Goal: Manage account settings

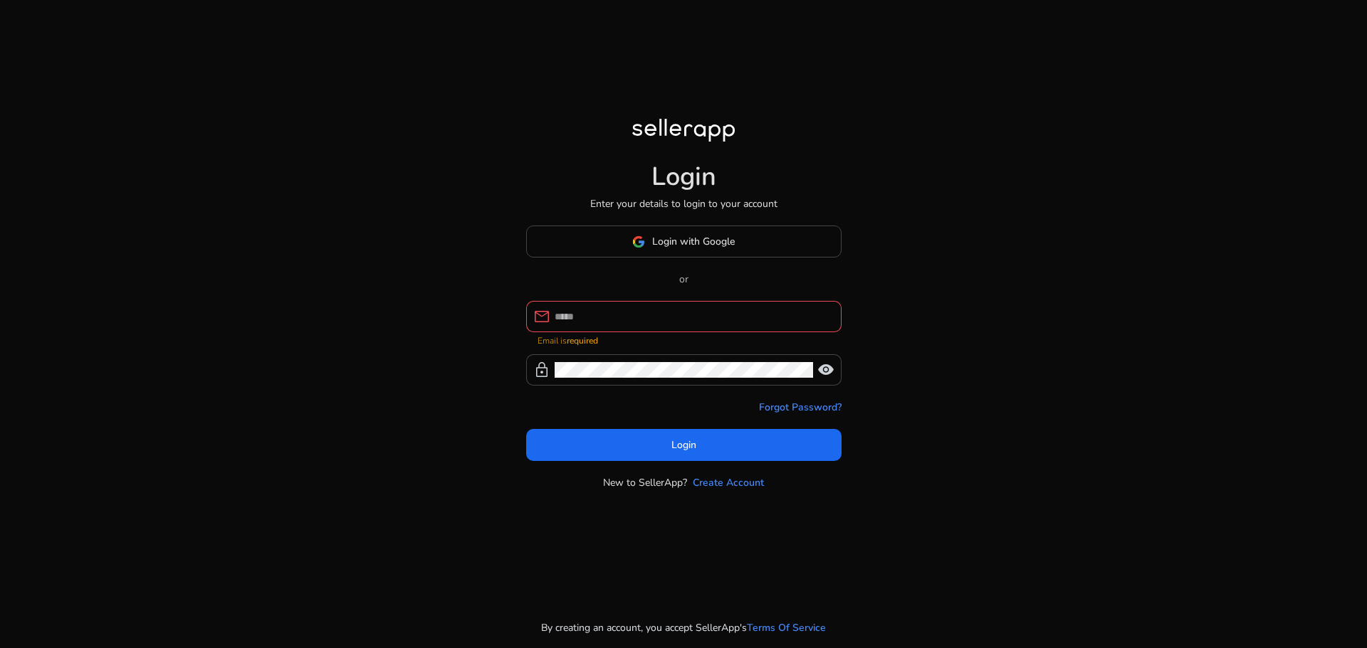
click at [656, 305] on div at bounding box center [691, 316] width 275 height 31
click at [653, 318] on input at bounding box center [691, 317] width 275 height 16
type input "**********"
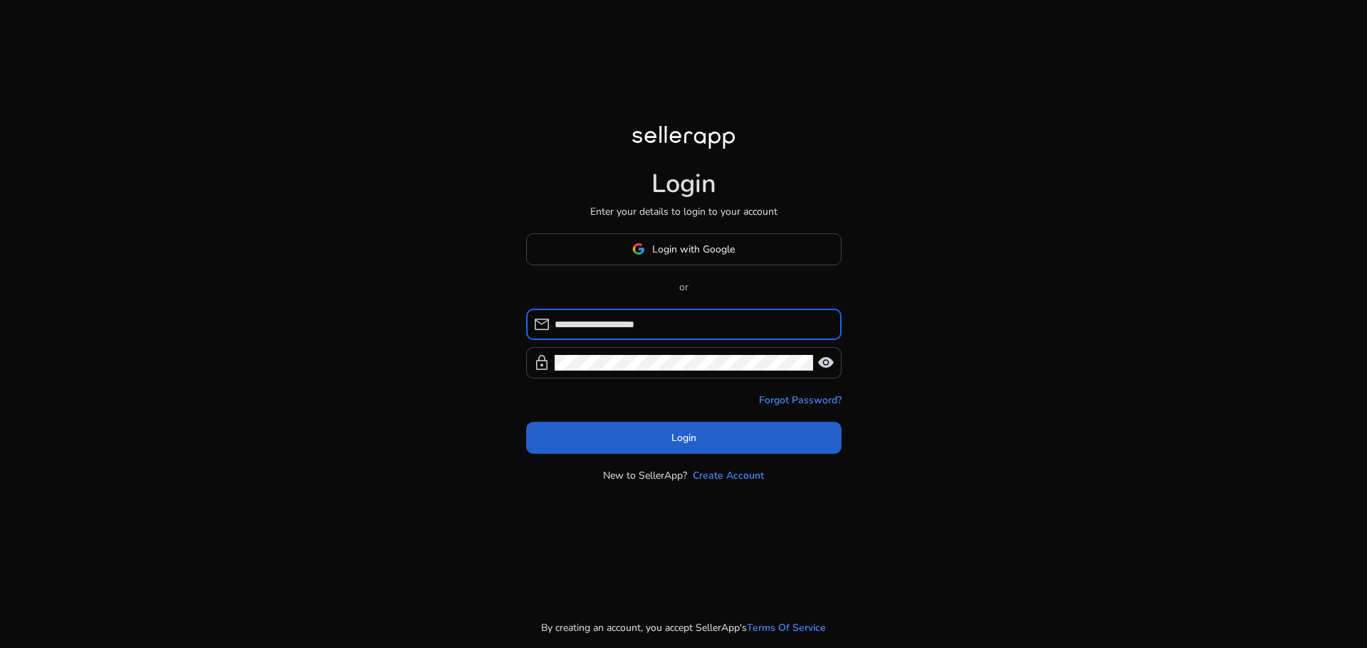
click at [697, 427] on span at bounding box center [683, 438] width 315 height 34
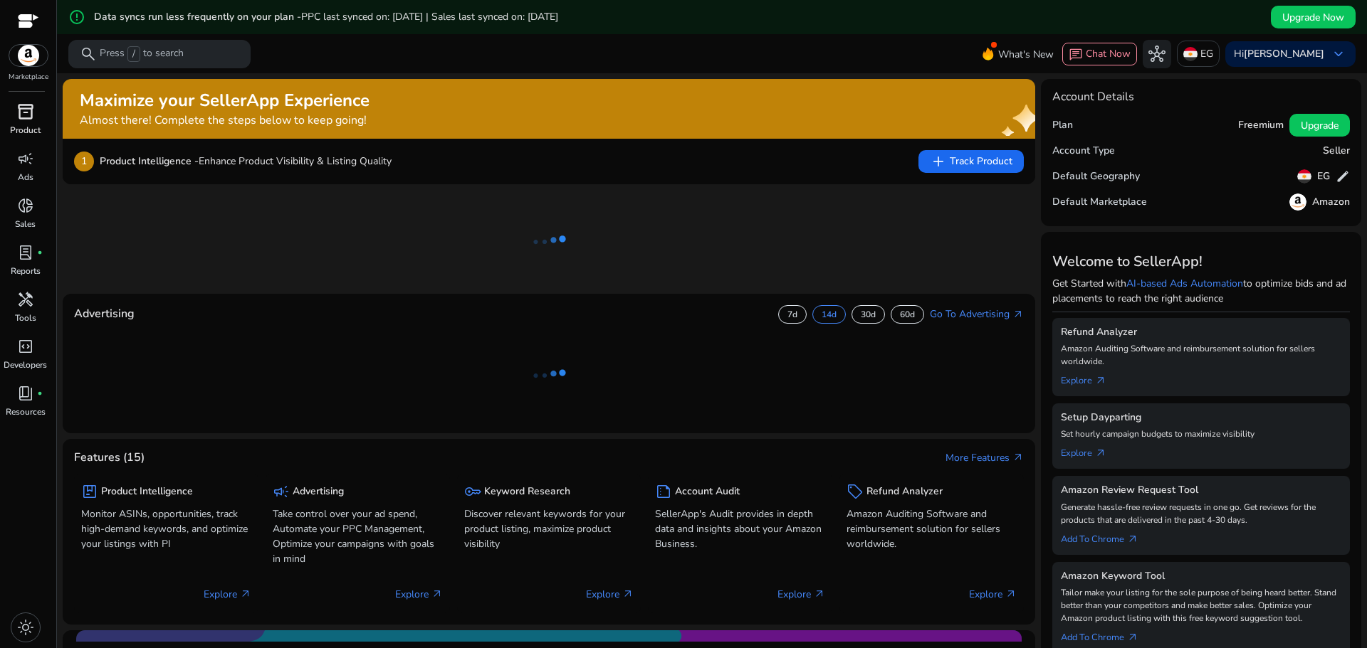
click at [35, 122] on div "inventory_2" at bounding box center [26, 111] width 40 height 23
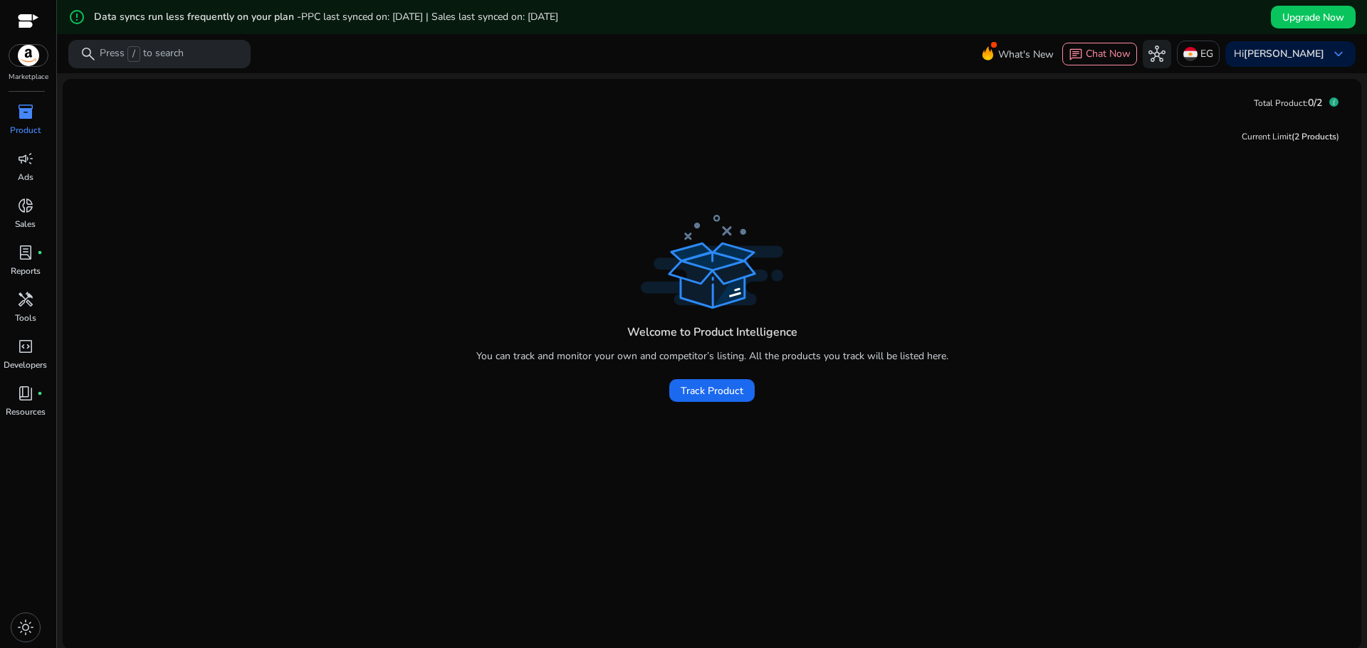
click at [28, 117] on span "inventory_2" at bounding box center [25, 111] width 17 height 17
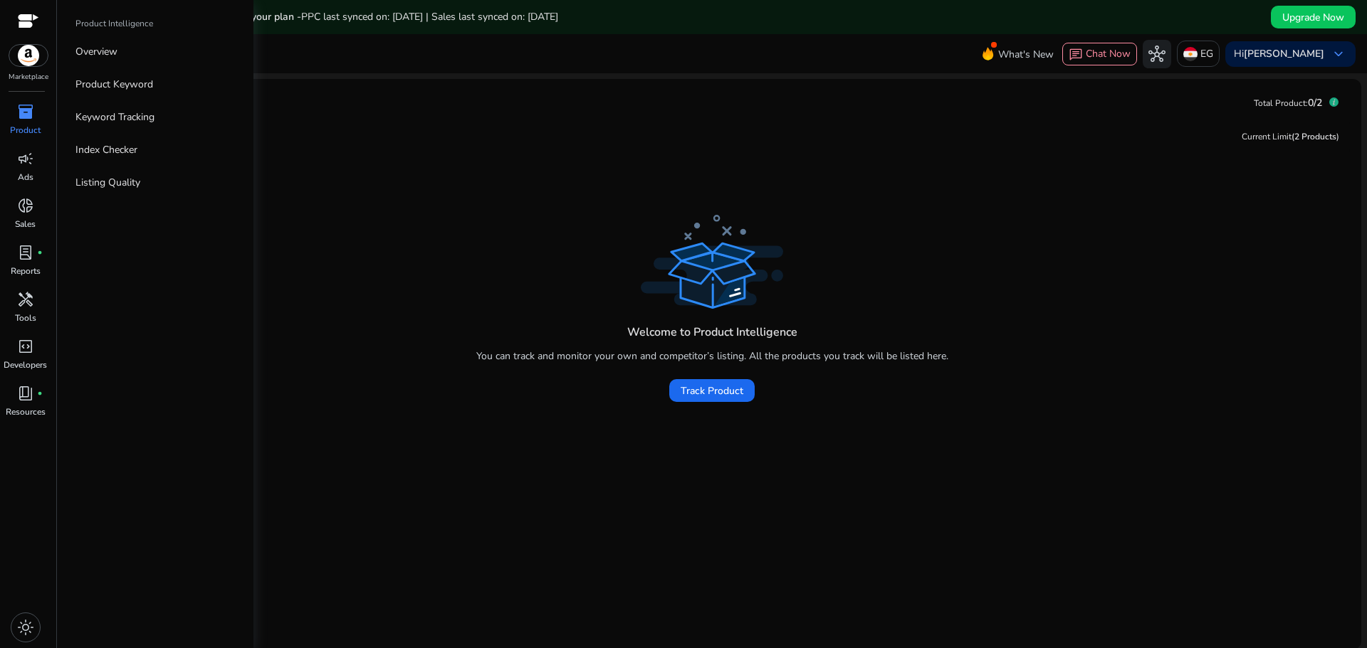
click at [29, 61] on img at bounding box center [28, 55] width 38 height 21
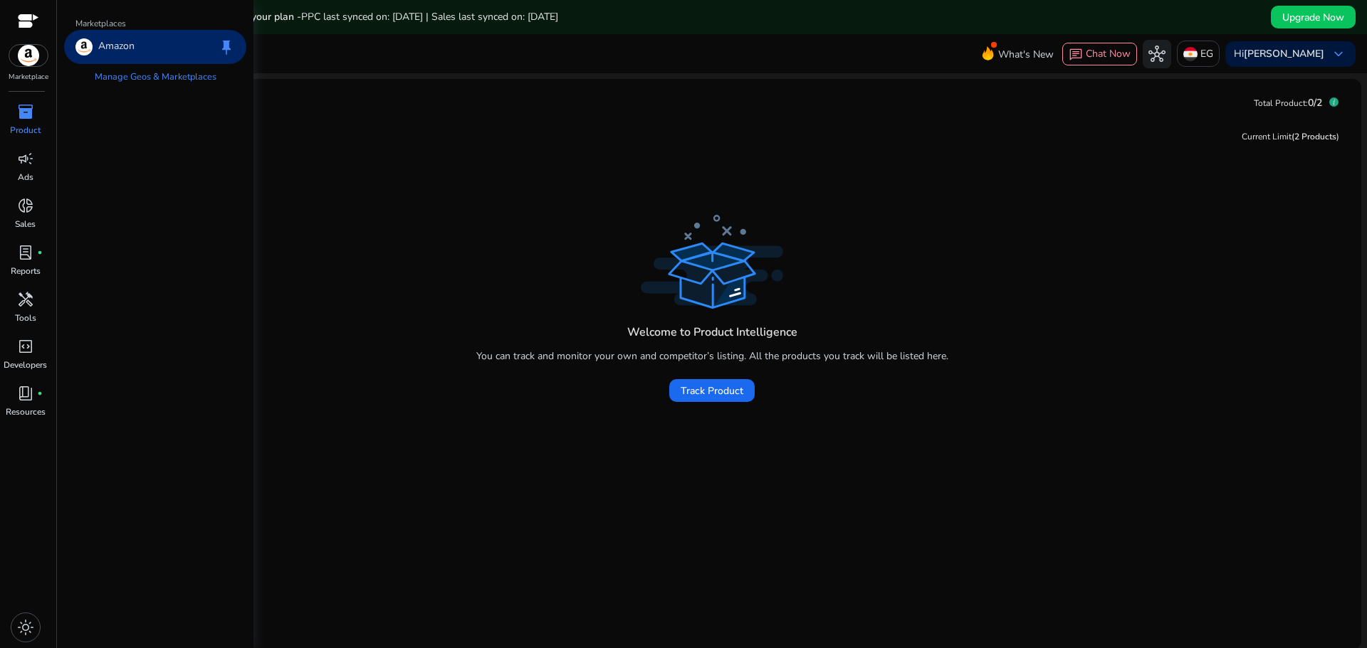
click at [164, 48] on div "Amazon keep" at bounding box center [155, 47] width 182 height 34
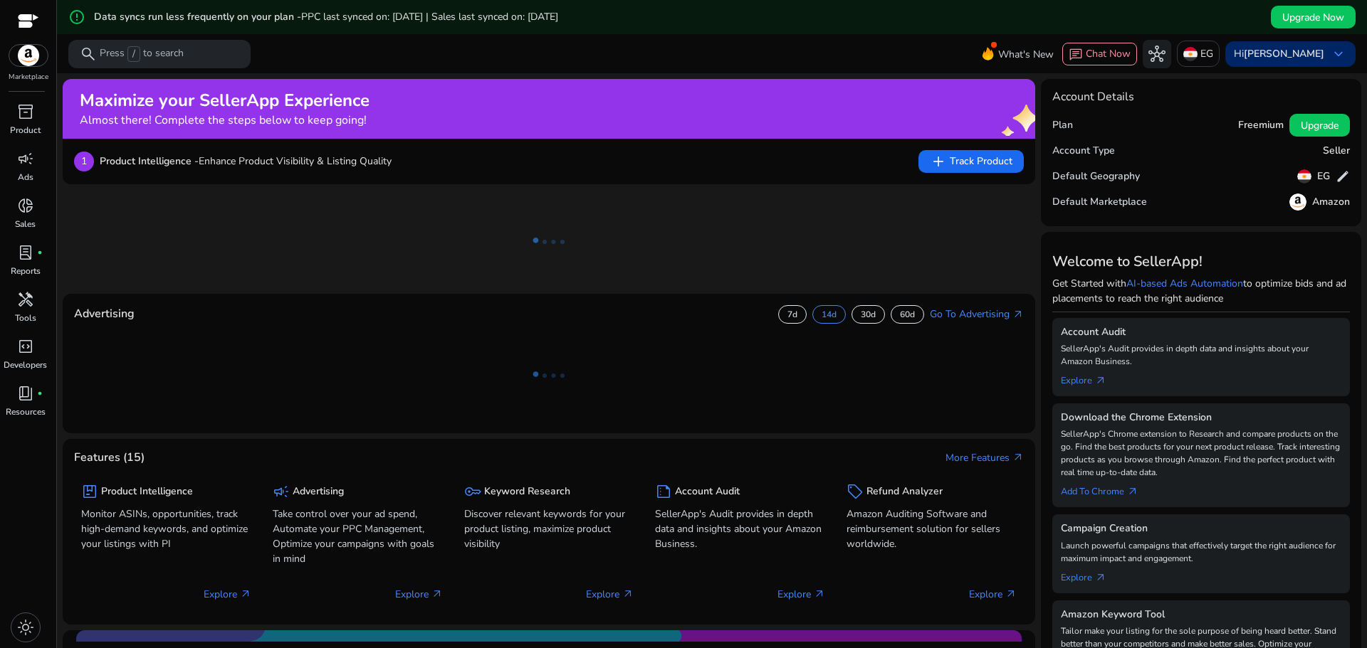
click at [1315, 55] on b "[PERSON_NAME]" at bounding box center [1283, 54] width 80 height 14
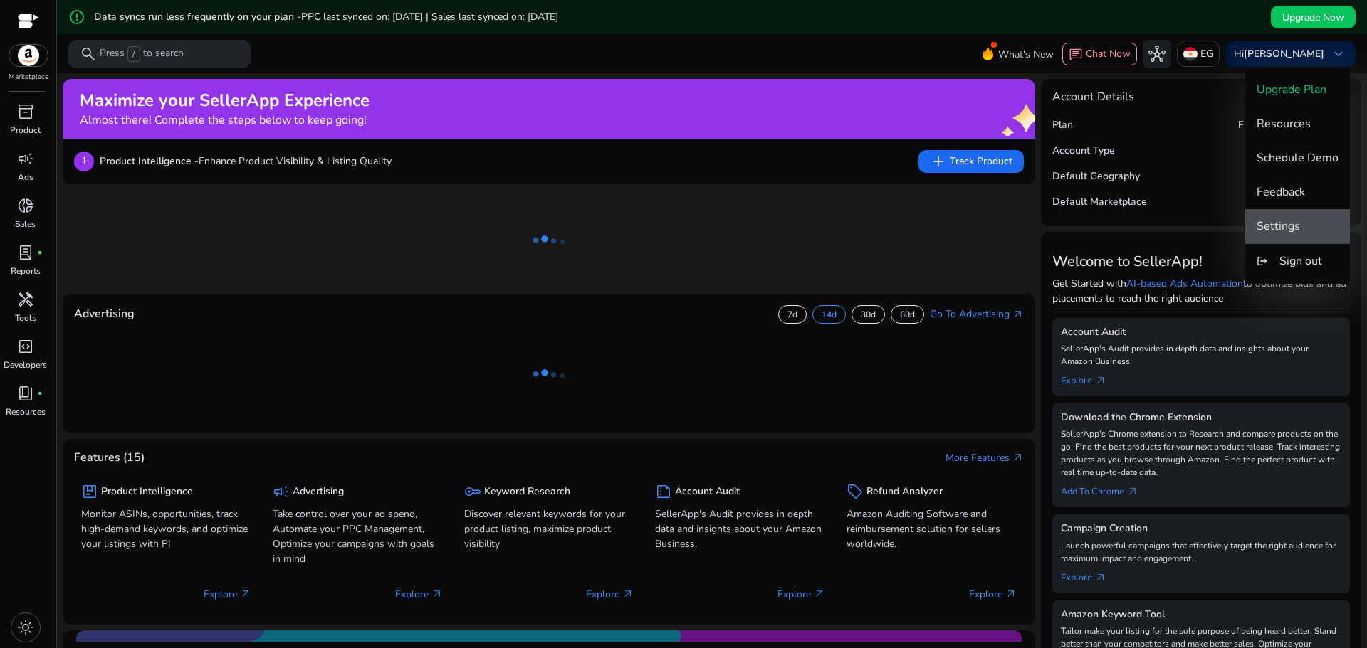
click at [1311, 225] on span "Settings" at bounding box center [1297, 227] width 82 height 16
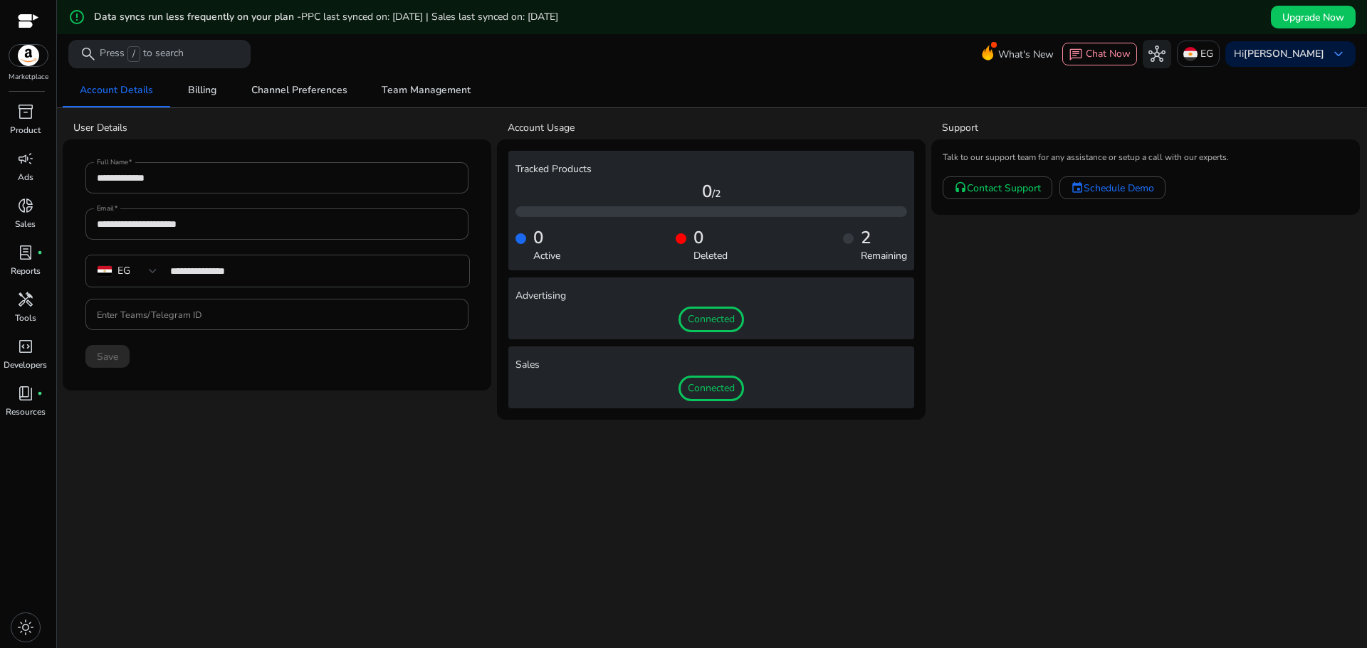
click at [705, 189] on h4 "0 /2" at bounding box center [710, 192] width 391 height 21
click at [706, 189] on h4 "0 /2" at bounding box center [710, 192] width 391 height 21
click at [758, 248] on div "0 Active 0 Deleted 2 Remaining" at bounding box center [710, 240] width 391 height 46
click at [213, 93] on span "Billing" at bounding box center [202, 90] width 28 height 10
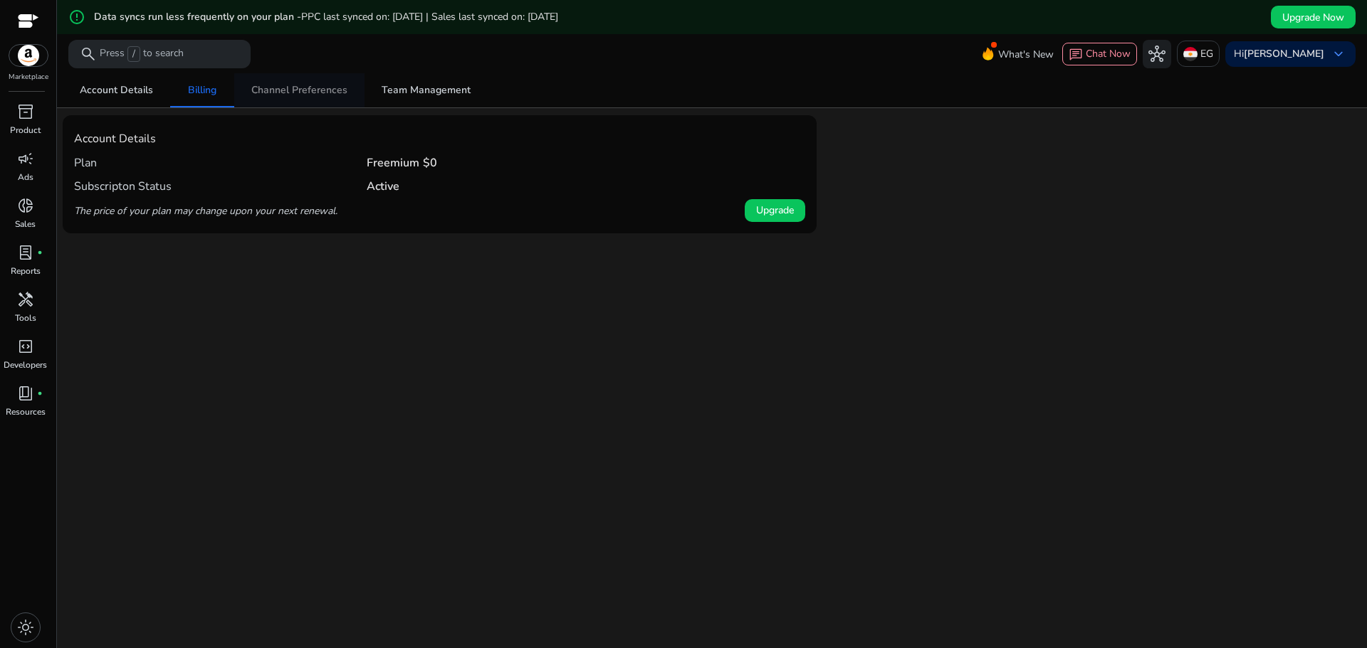
click at [295, 95] on span "Channel Preferences" at bounding box center [299, 90] width 96 height 10
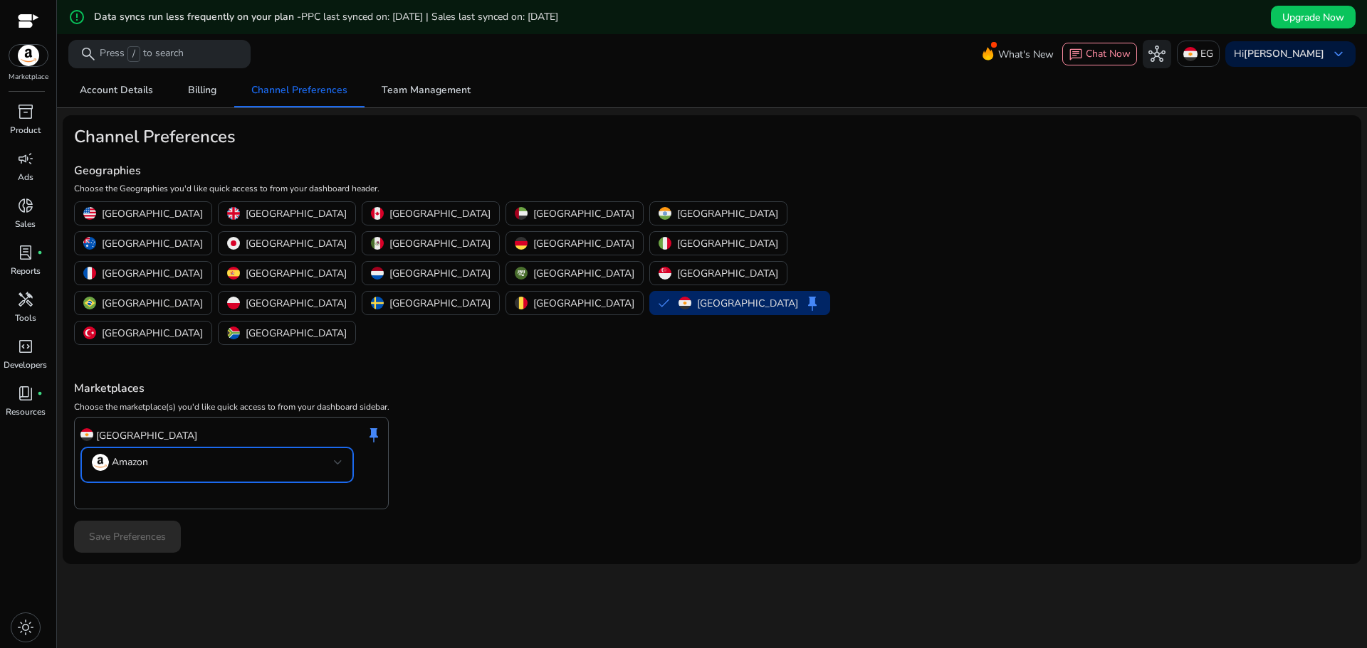
click at [242, 454] on mat-select-trigger "Amazon" at bounding box center [213, 462] width 242 height 17
click at [242, 399] on div at bounding box center [683, 324] width 1367 height 648
click at [409, 90] on span "Team Management" at bounding box center [426, 90] width 89 height 10
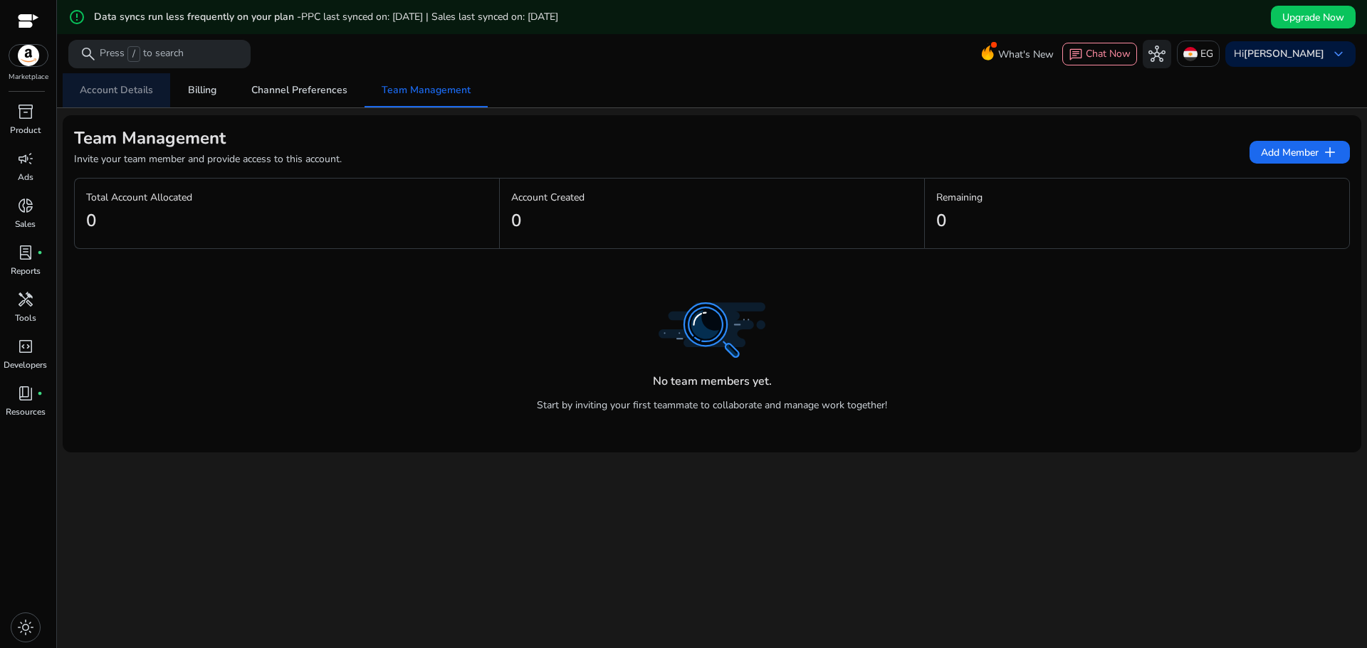
click at [117, 95] on span "Account Details" at bounding box center [116, 90] width 73 height 10
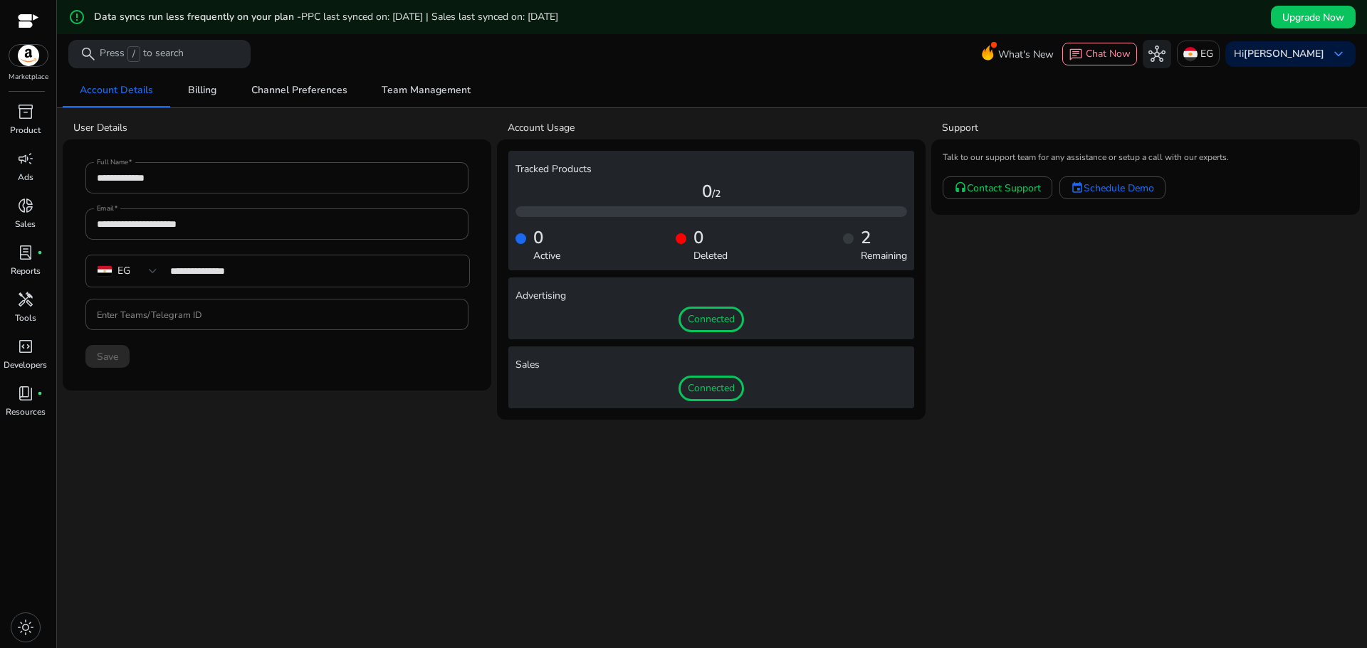
click at [706, 394] on span "Connected" at bounding box center [710, 389] width 65 height 26
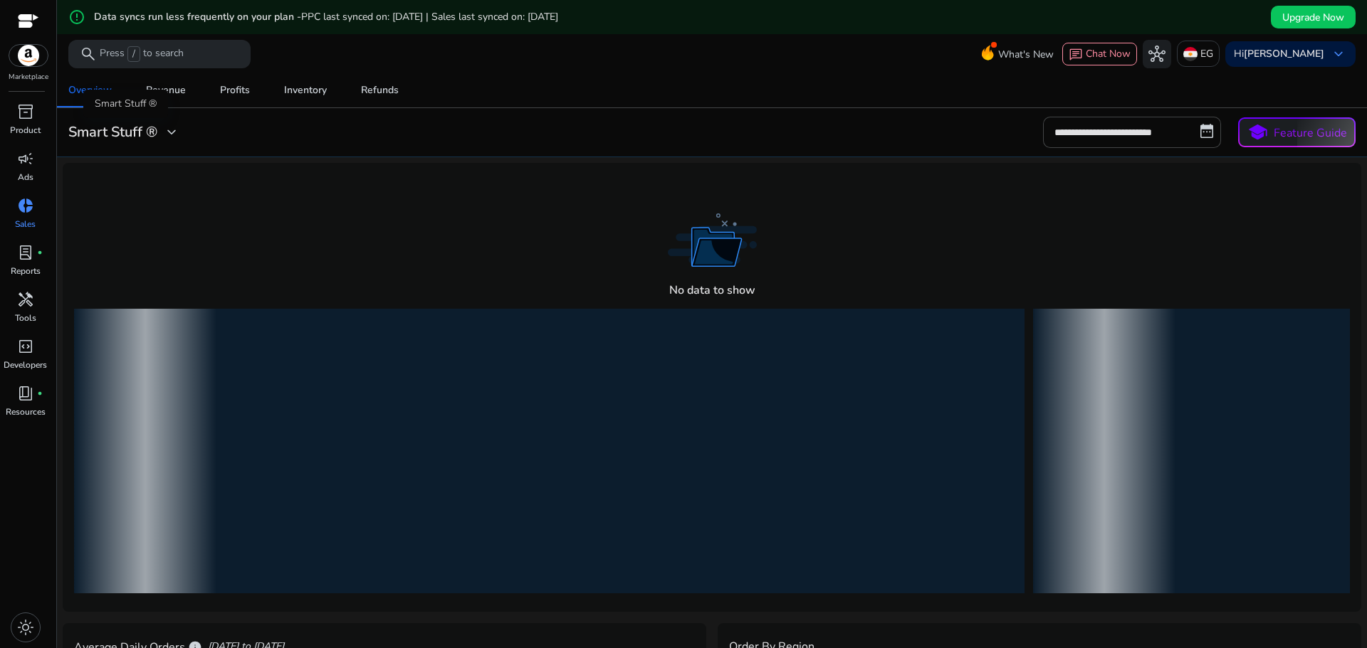
click at [174, 130] on span "expand_more" at bounding box center [171, 132] width 17 height 17
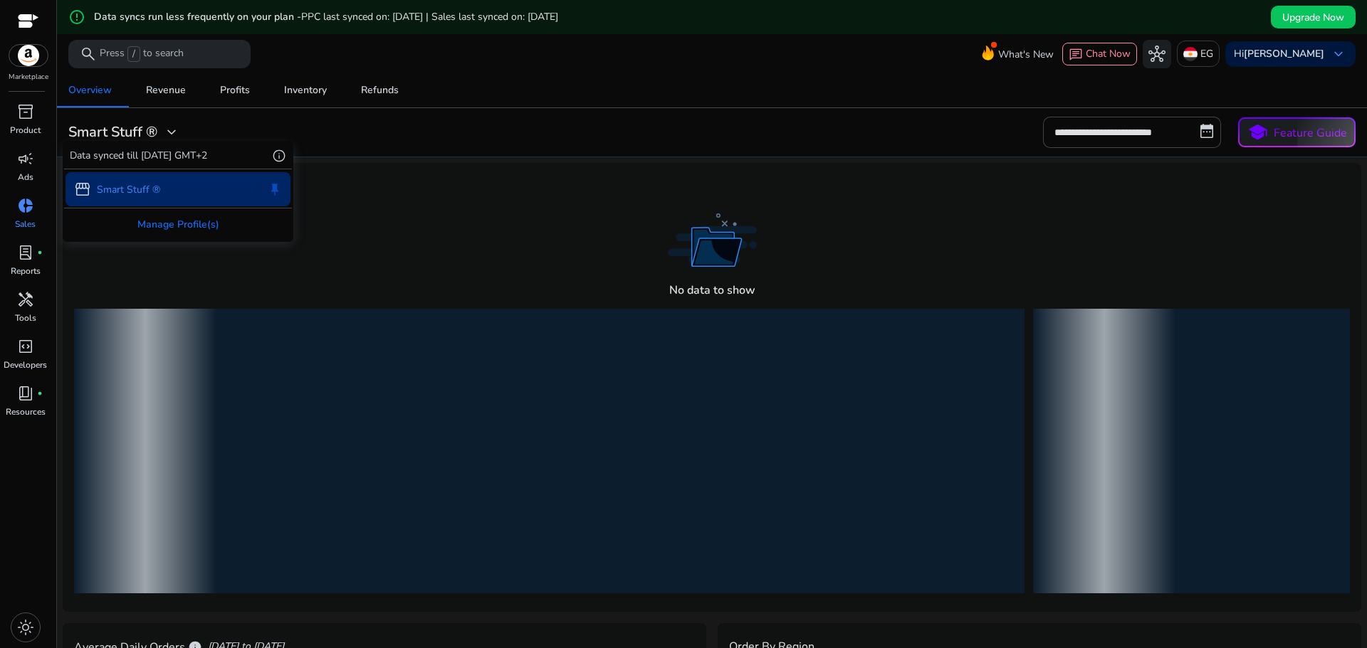
click at [460, 265] on div at bounding box center [683, 324] width 1367 height 648
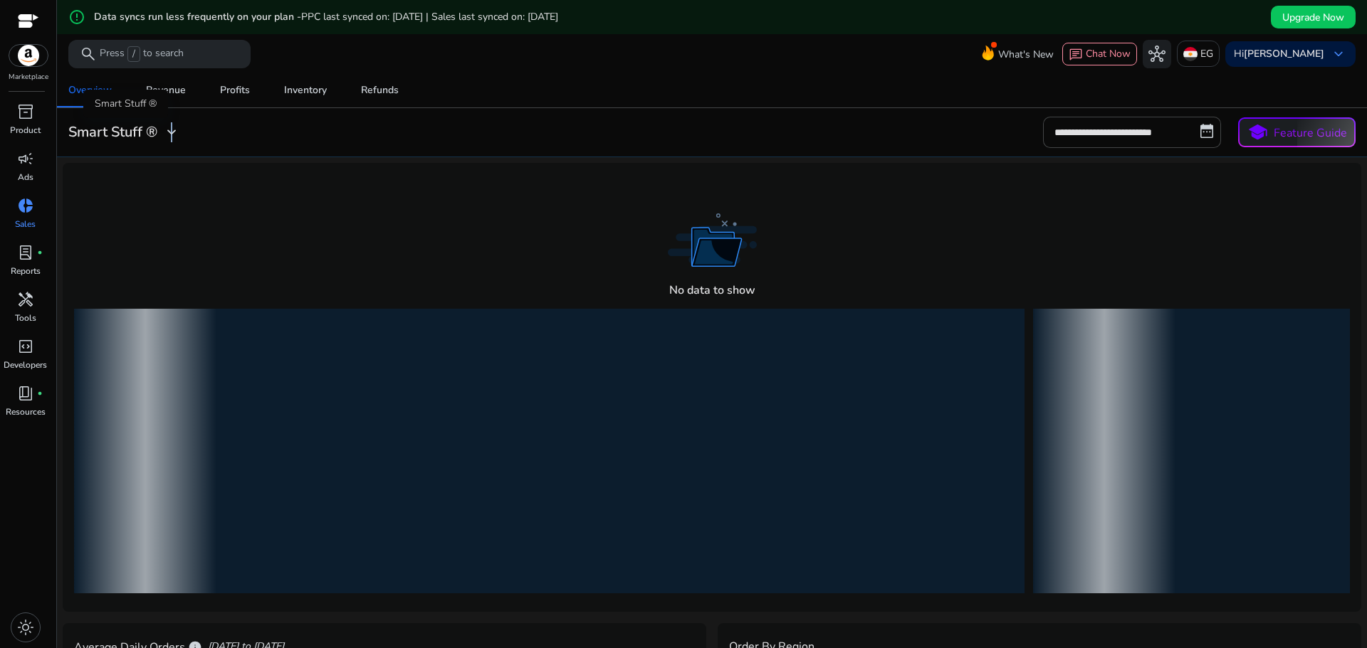
click at [172, 128] on span "expand_more" at bounding box center [171, 132] width 17 height 17
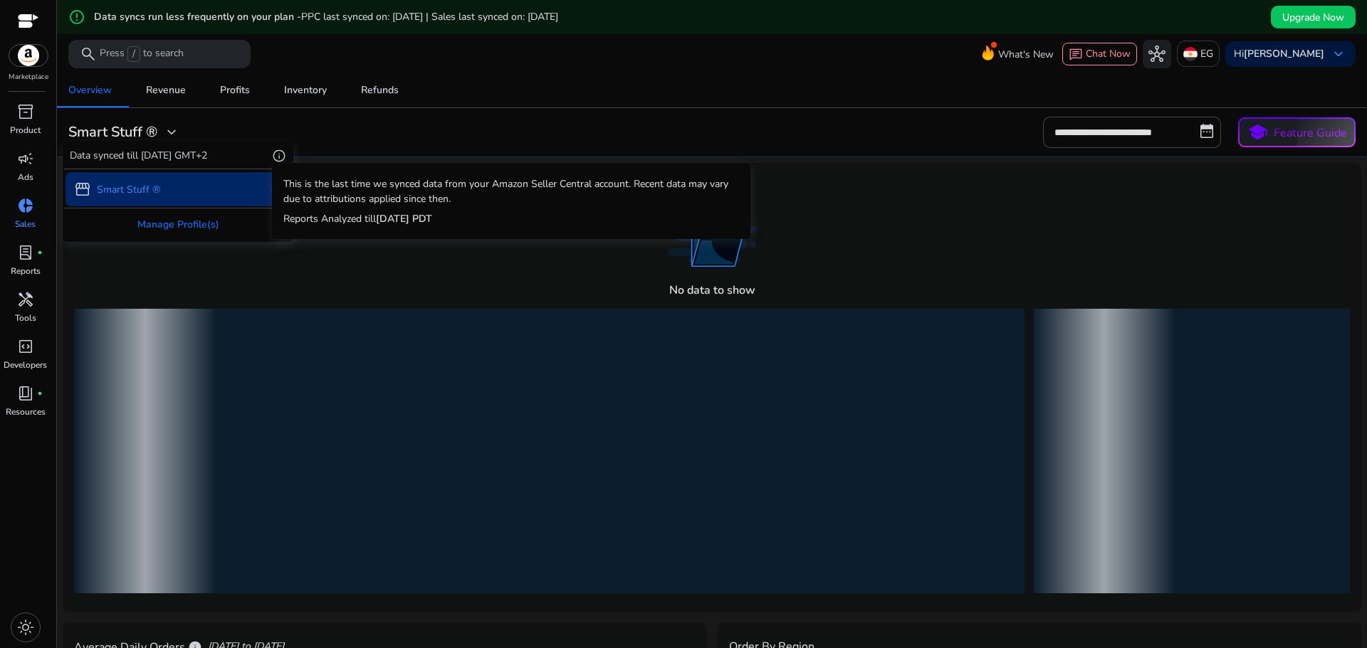
click at [279, 154] on span "info" at bounding box center [279, 156] width 14 height 14
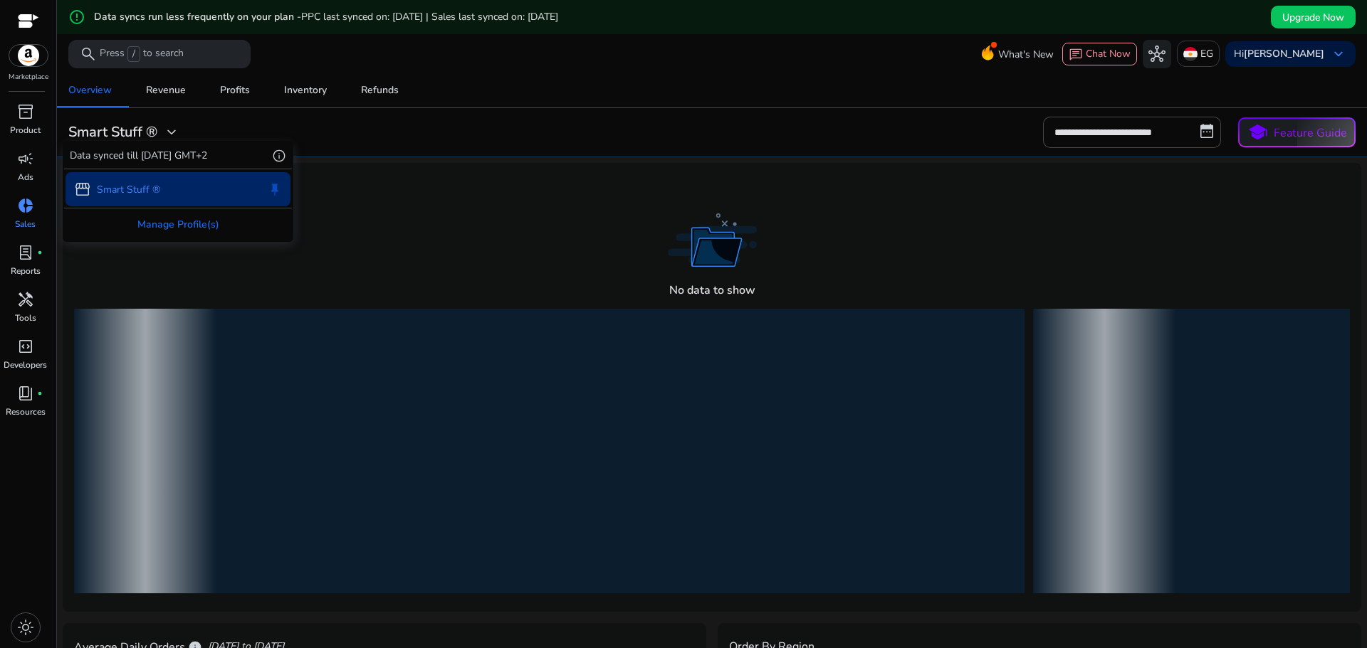
click at [250, 267] on div at bounding box center [683, 324] width 1367 height 648
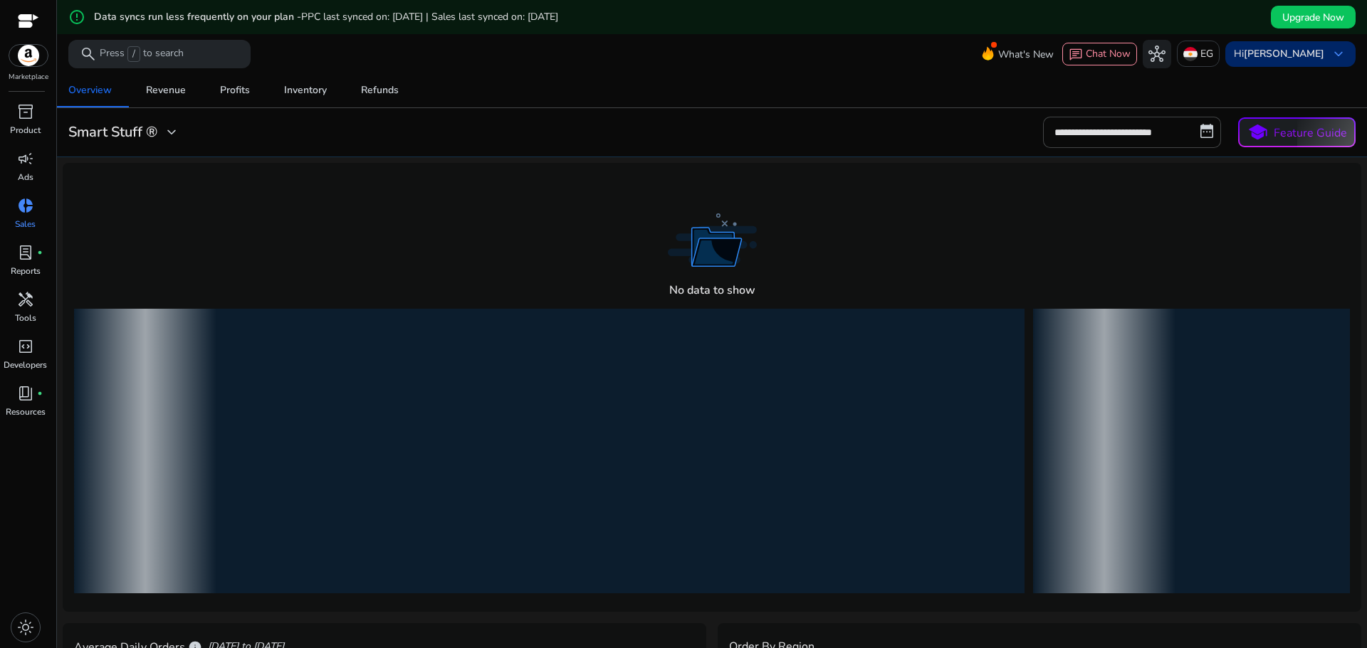
click at [1330, 54] on span "keyboard_arrow_down" at bounding box center [1338, 54] width 17 height 17
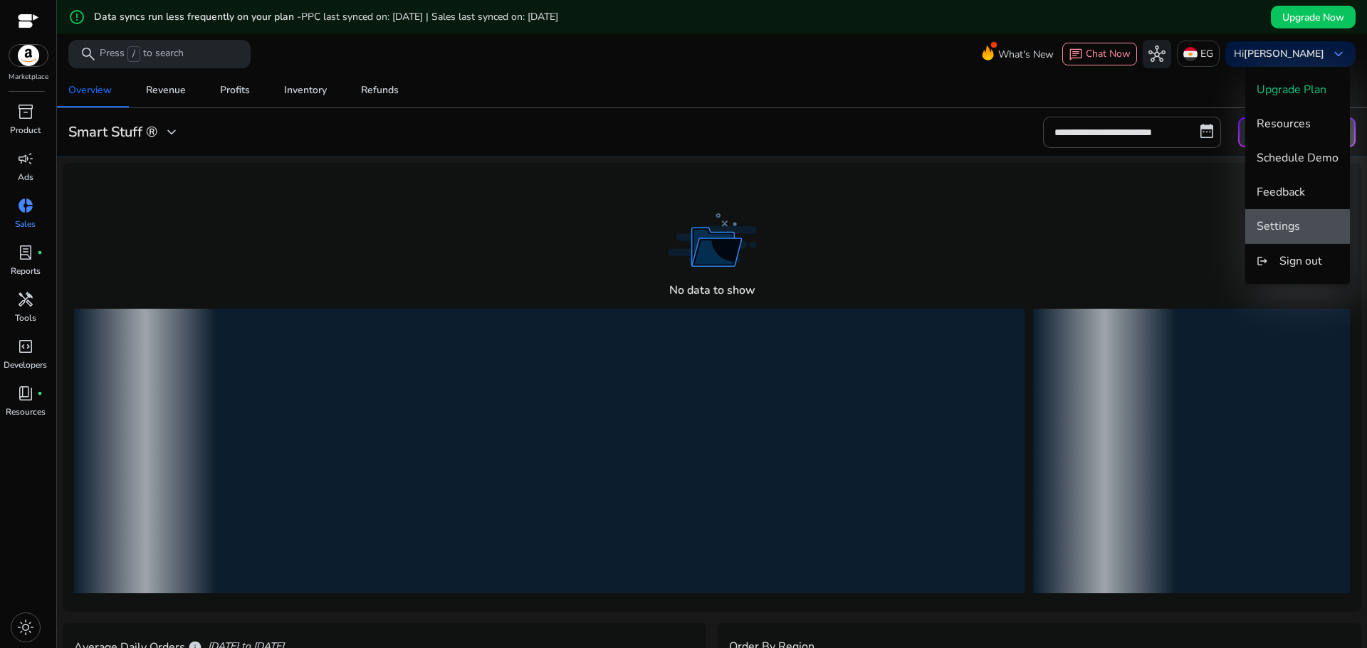
click at [1289, 233] on span "Settings" at bounding box center [1277, 227] width 43 height 16
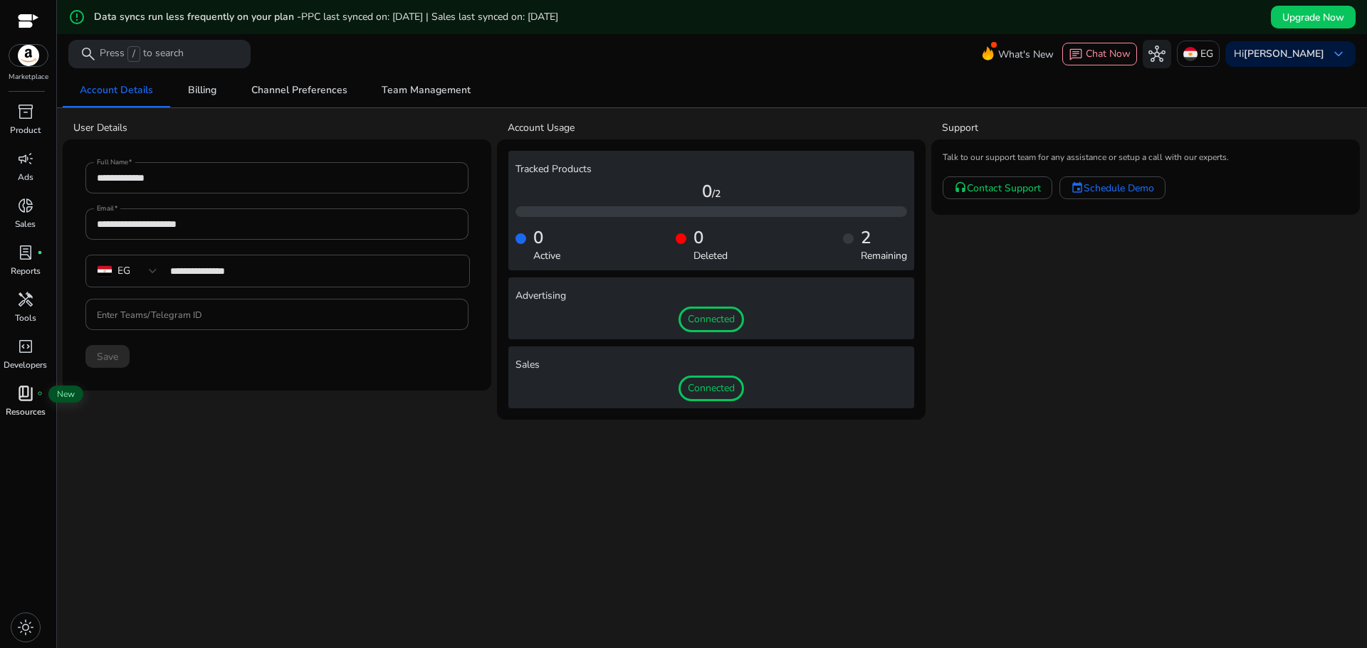
click at [43, 396] on div "book_4 fiber_manual_record" at bounding box center [26, 393] width 40 height 23
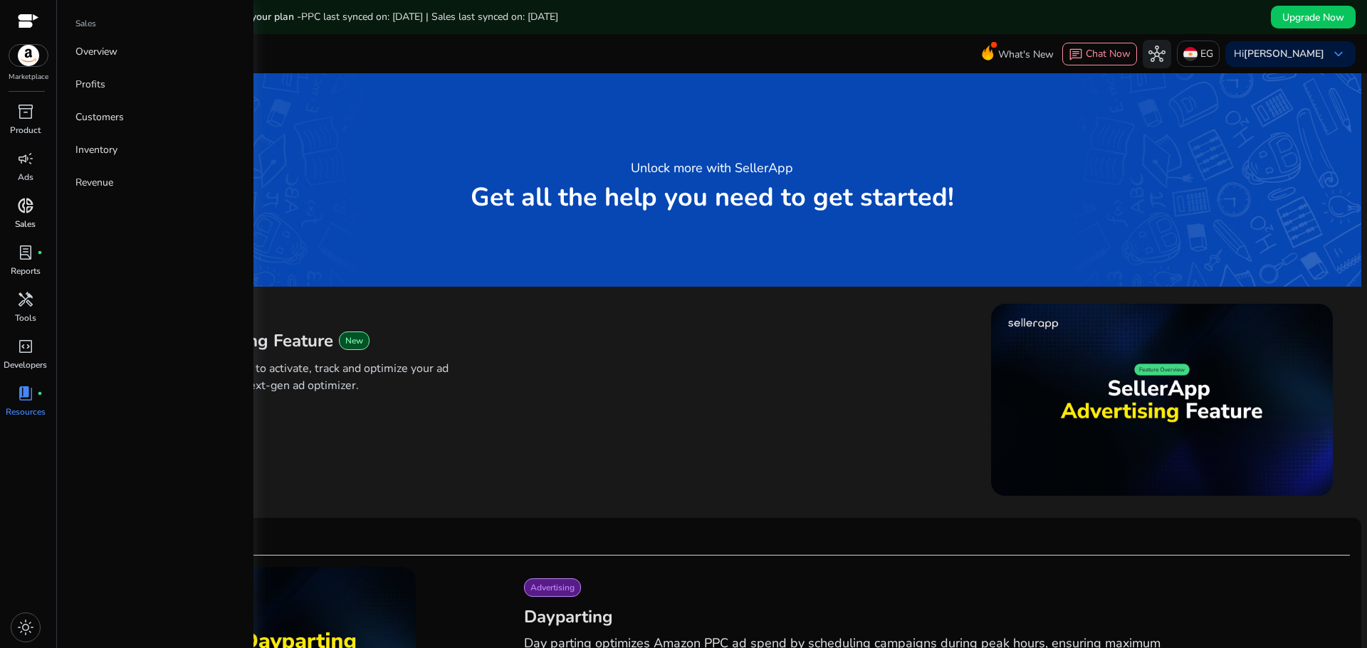
click at [23, 199] on span "donut_small" at bounding box center [25, 205] width 17 height 17
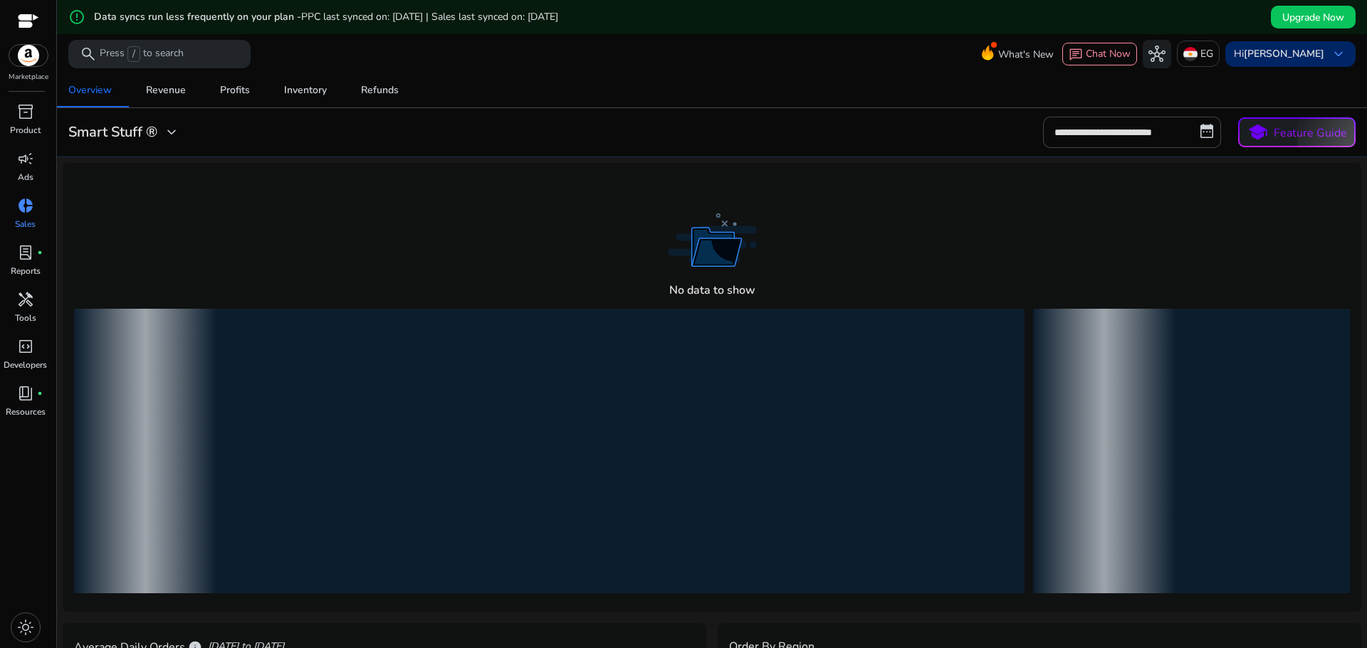
click at [1299, 59] on b "[PERSON_NAME]" at bounding box center [1283, 54] width 80 height 14
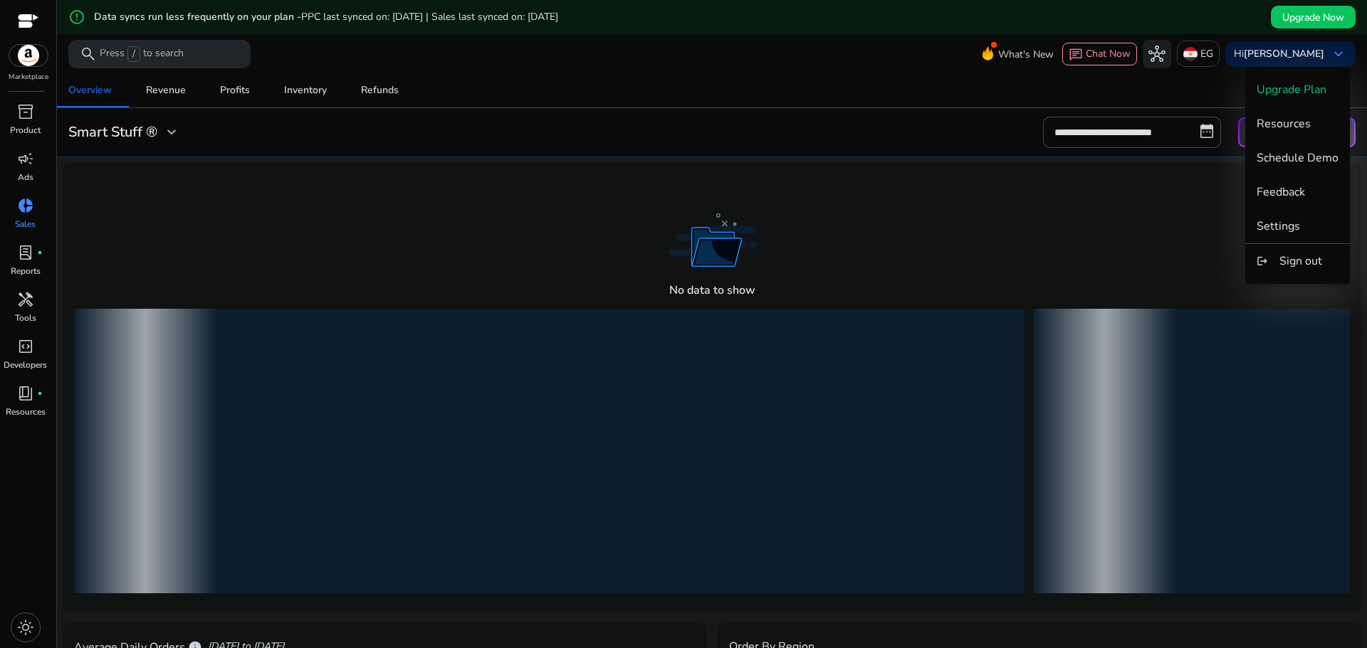
click at [31, 65] on div at bounding box center [683, 324] width 1367 height 648
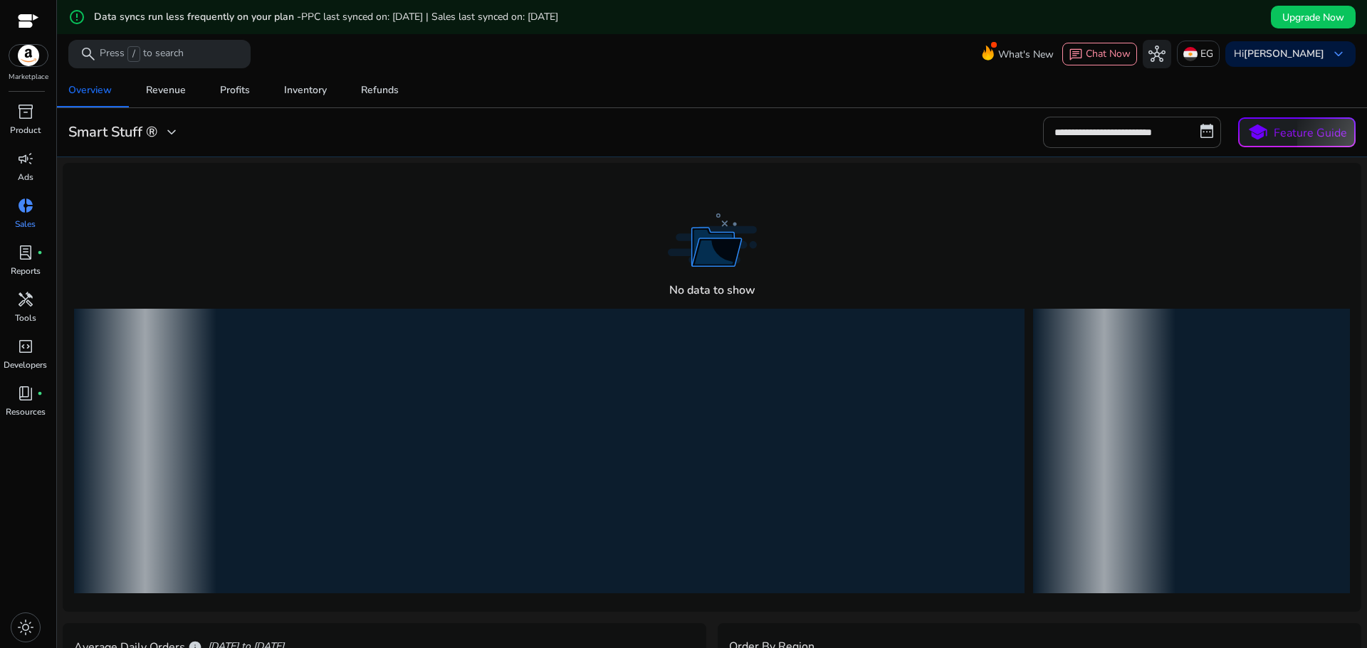
click at [29, 51] on img at bounding box center [28, 55] width 38 height 21
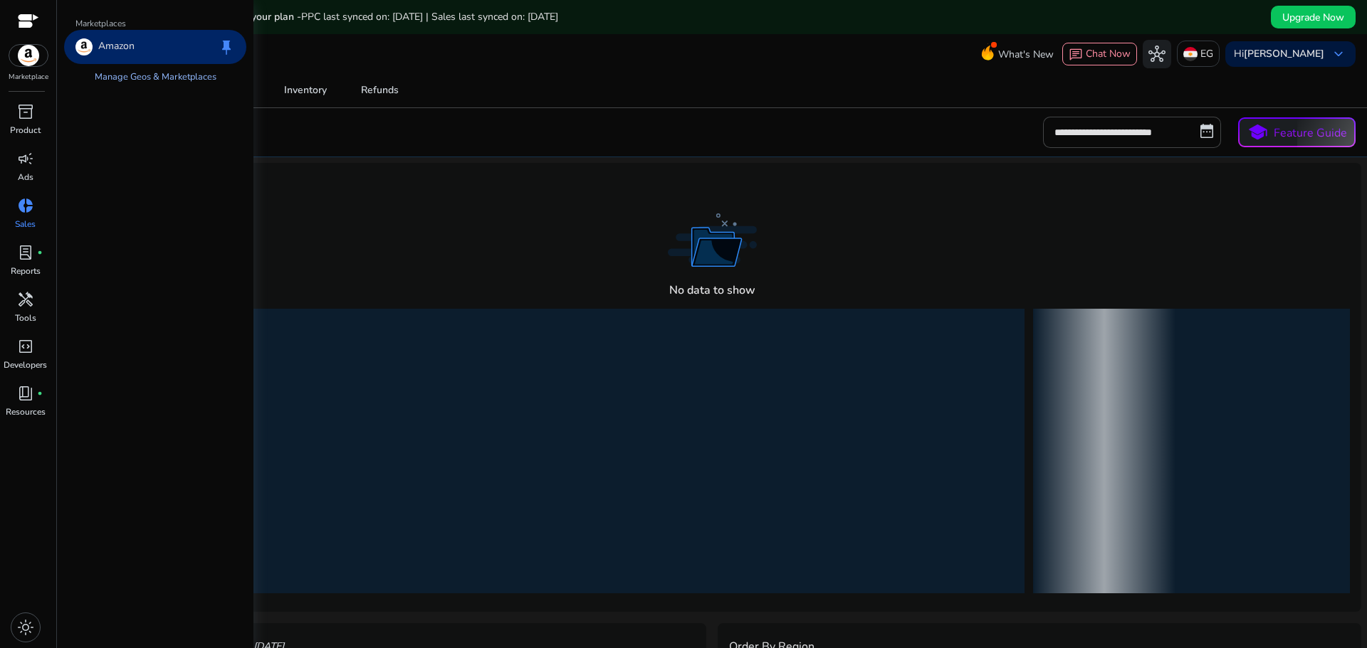
click at [172, 82] on link "Manage Geos & Marketplaces" at bounding box center [155, 77] width 144 height 26
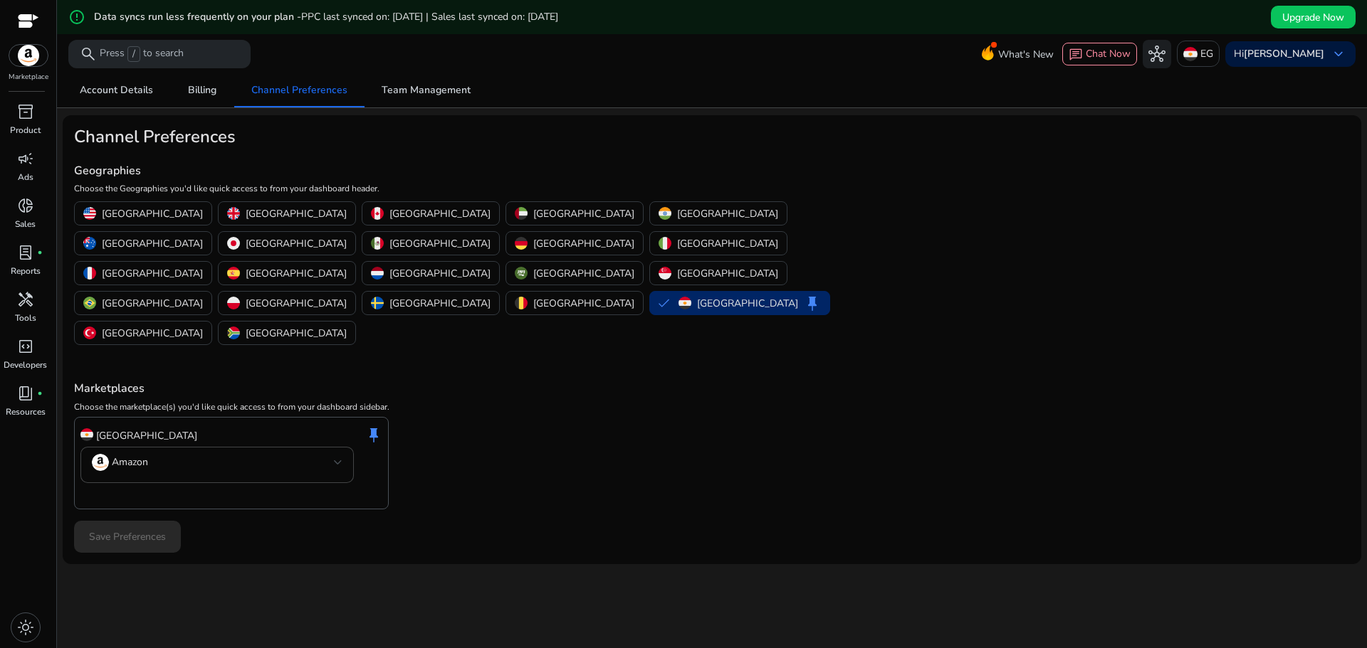
click at [500, 348] on div "Marketplaces Choose the marketplace(s) you'd like quick access to from your das…" at bounding box center [712, 429] width 1276 height 162
click at [678, 295] on div "Egypt keep" at bounding box center [749, 303] width 142 height 17
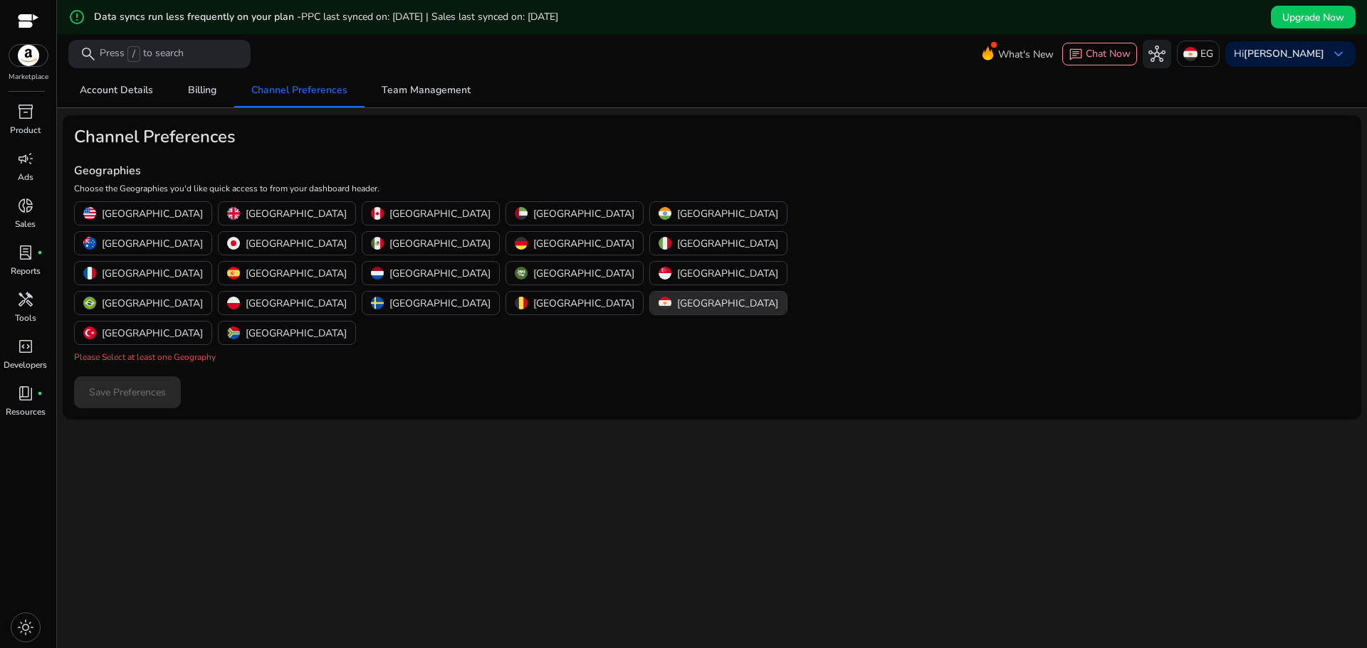
click at [677, 296] on p "Egypt" at bounding box center [727, 303] width 101 height 15
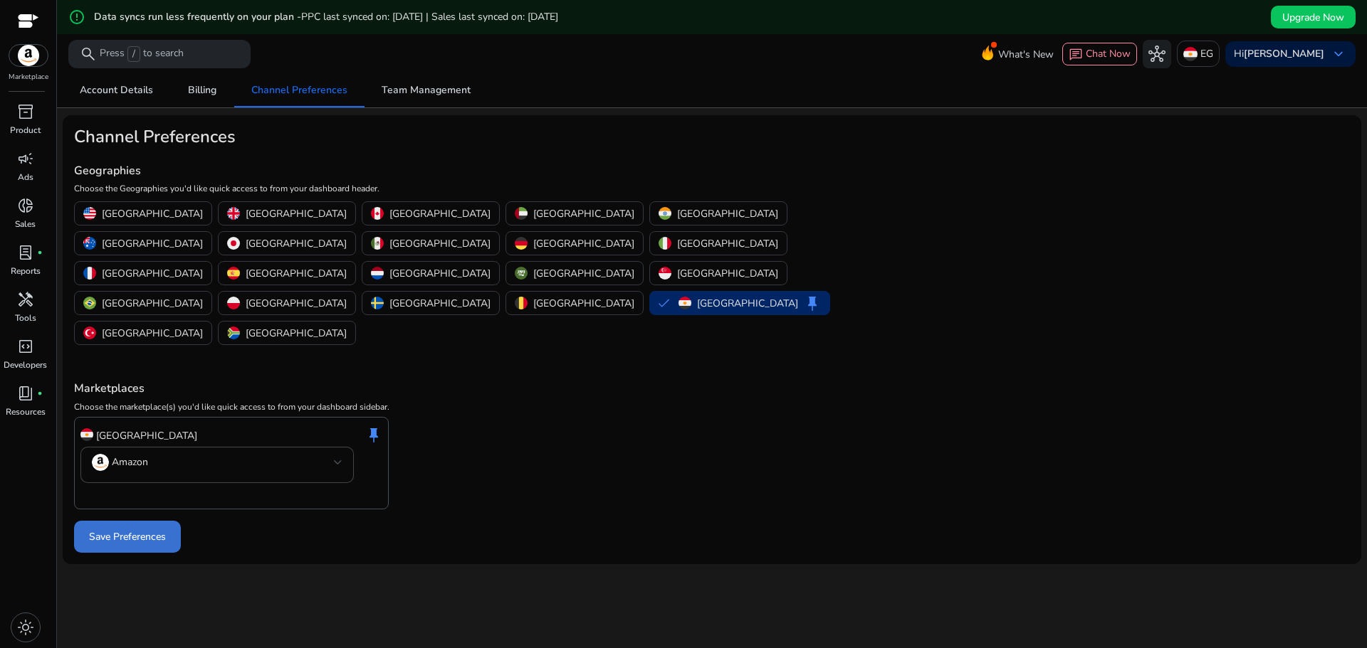
click at [139, 520] on span at bounding box center [127, 537] width 107 height 34
click at [29, 219] on p "Sales" at bounding box center [25, 224] width 21 height 13
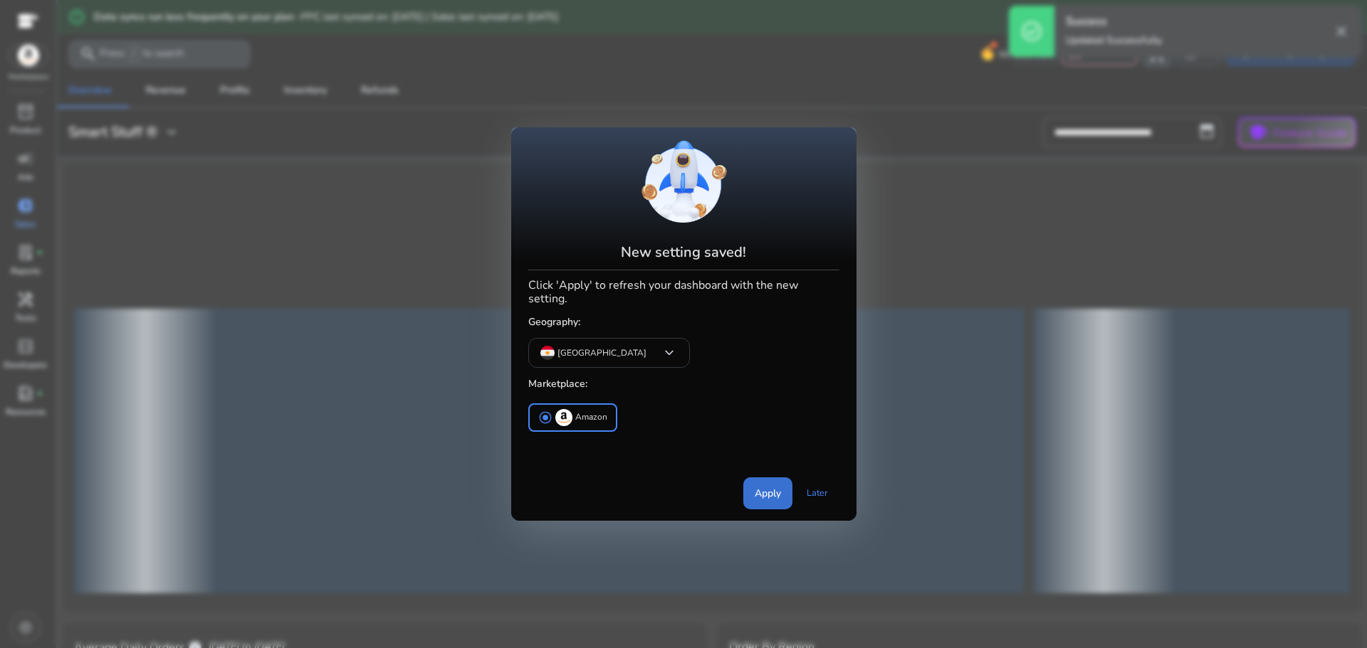
click at [757, 476] on span at bounding box center [767, 493] width 49 height 34
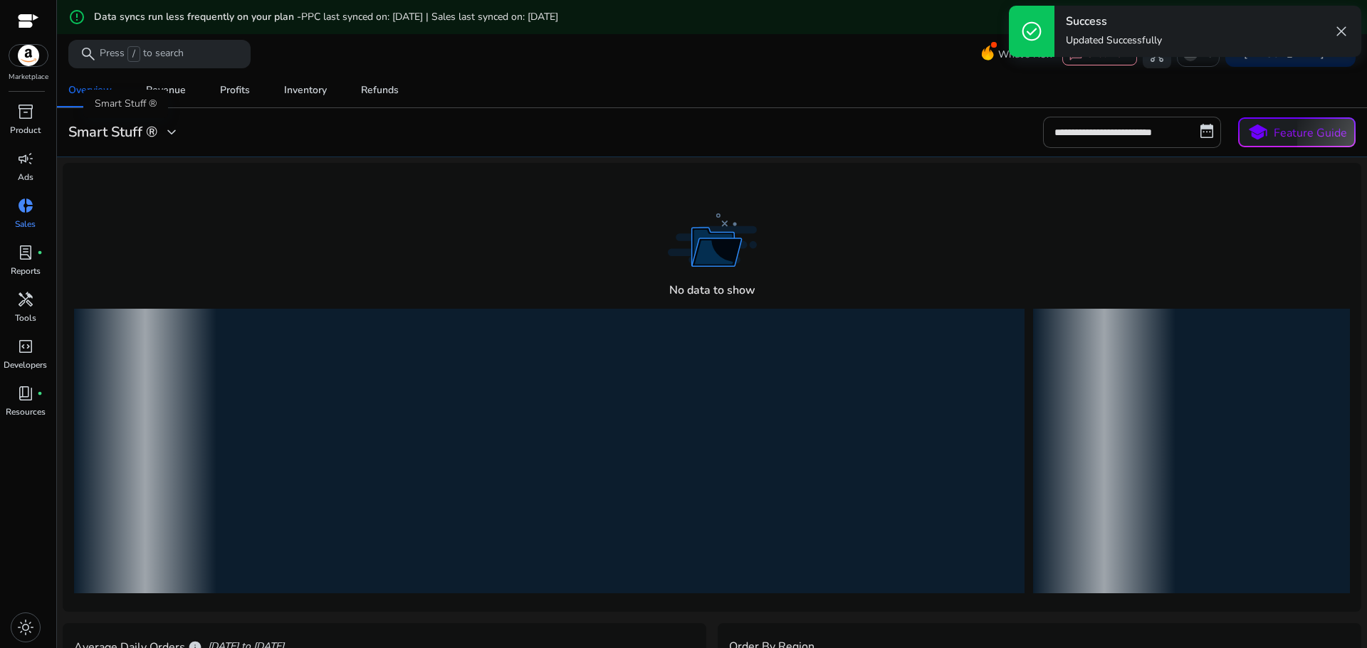
click at [178, 129] on span "expand_more" at bounding box center [171, 132] width 17 height 17
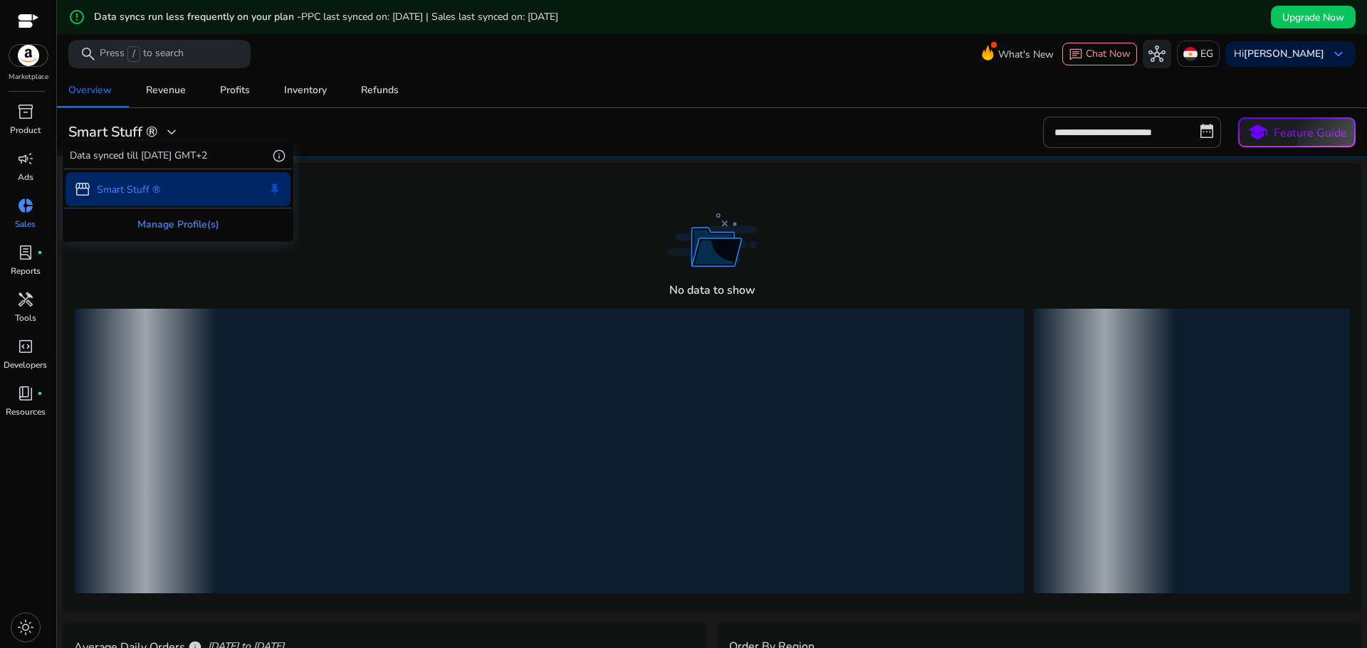
click at [206, 228] on div "Manage Profile(s)" at bounding box center [178, 225] width 228 height 32
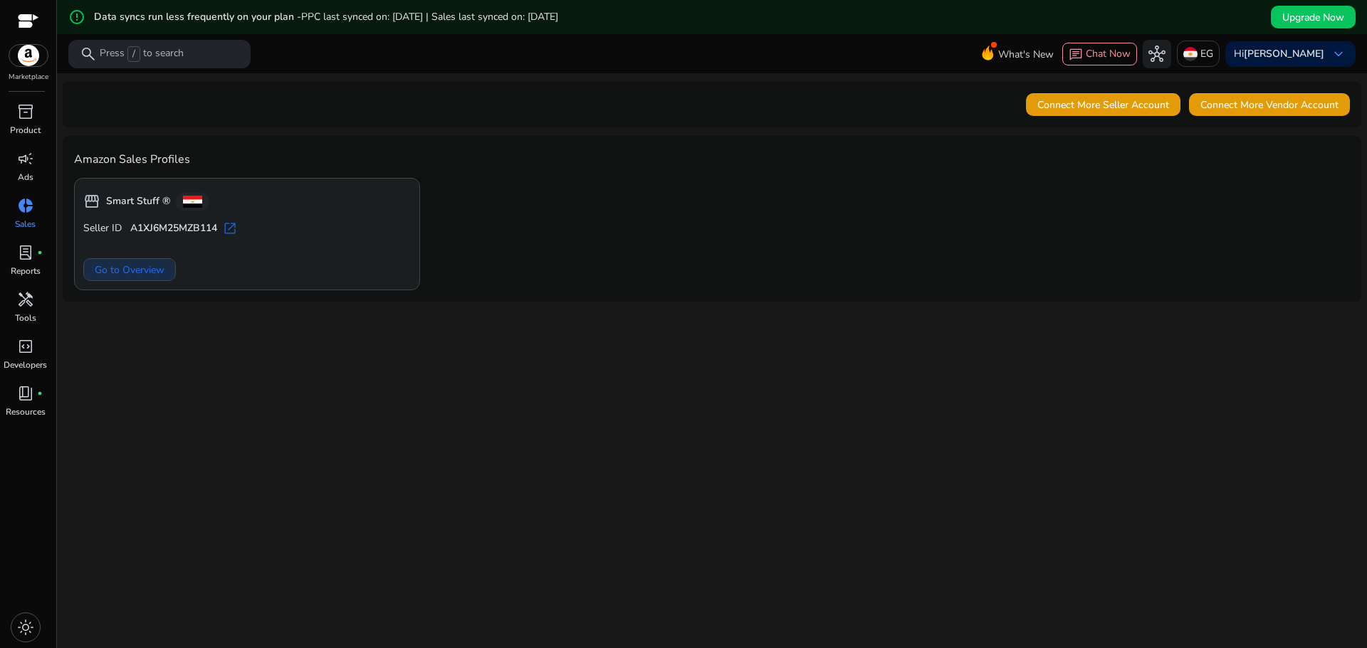
click at [149, 272] on span "Go to Overview" at bounding box center [130, 270] width 70 height 15
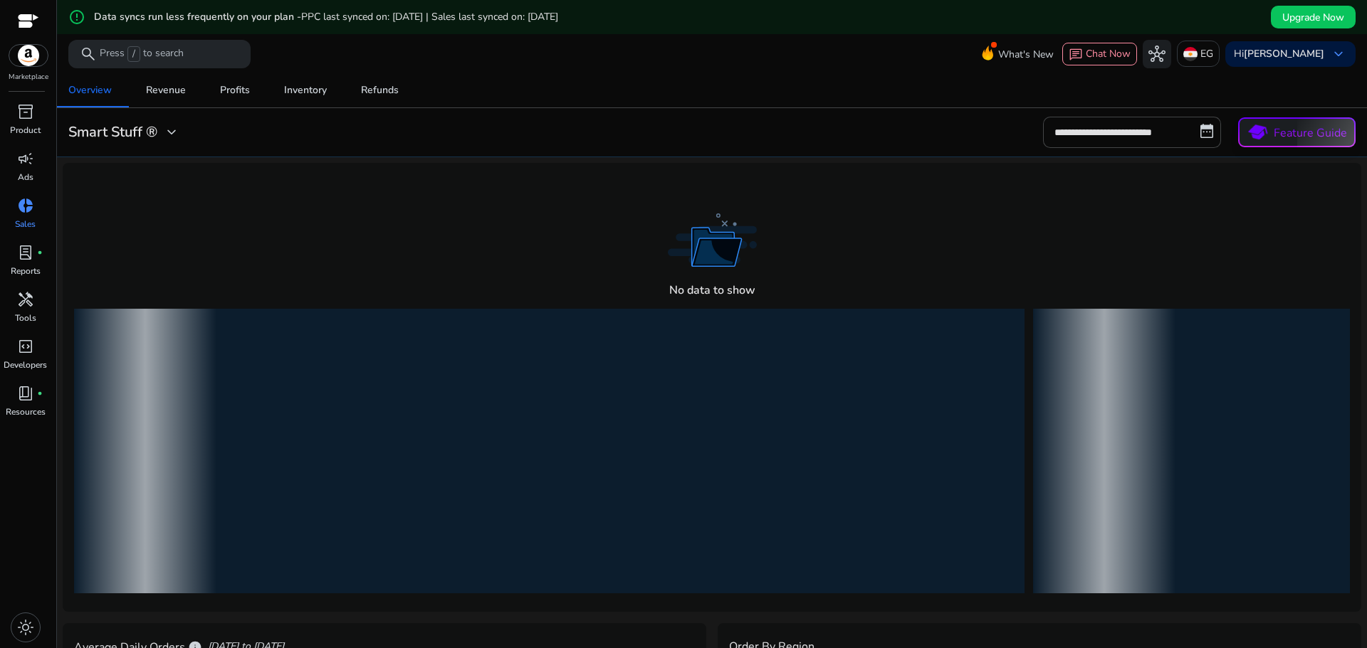
click at [1288, 132] on p "Feature Guide" at bounding box center [1309, 133] width 73 height 17
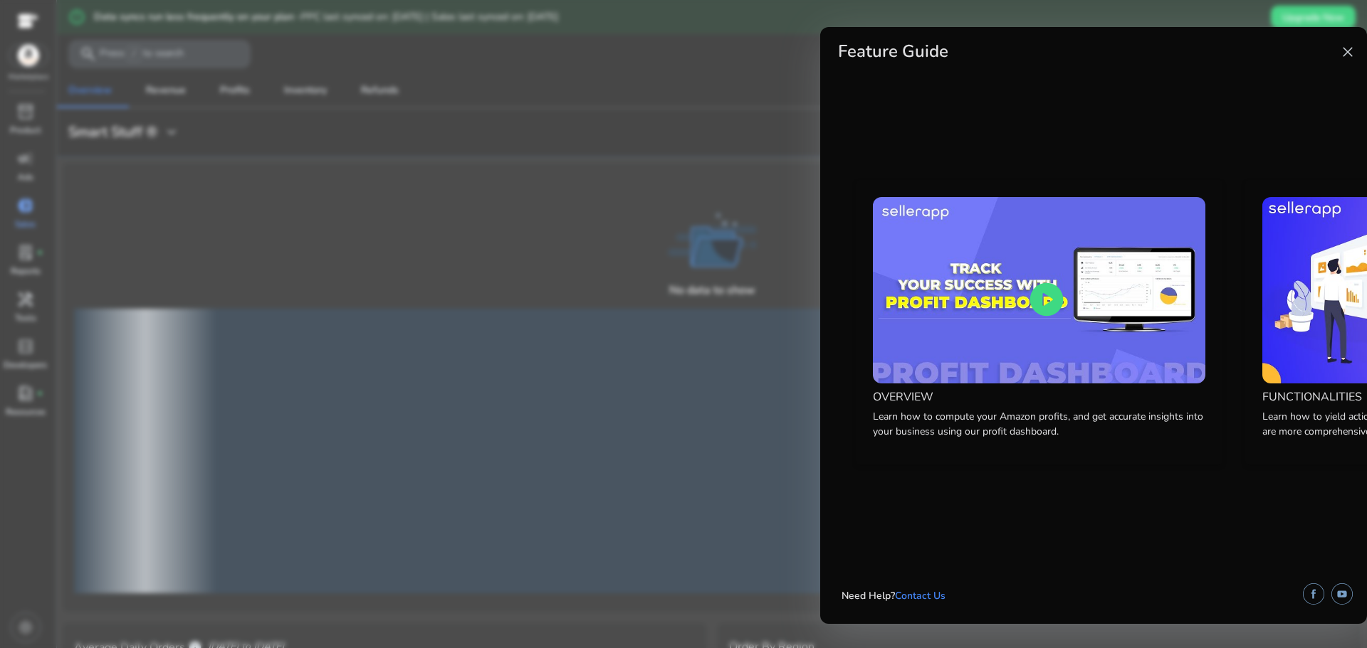
click at [1345, 50] on span "close" at bounding box center [1347, 51] width 17 height 17
